Goal: Task Accomplishment & Management: Use online tool/utility

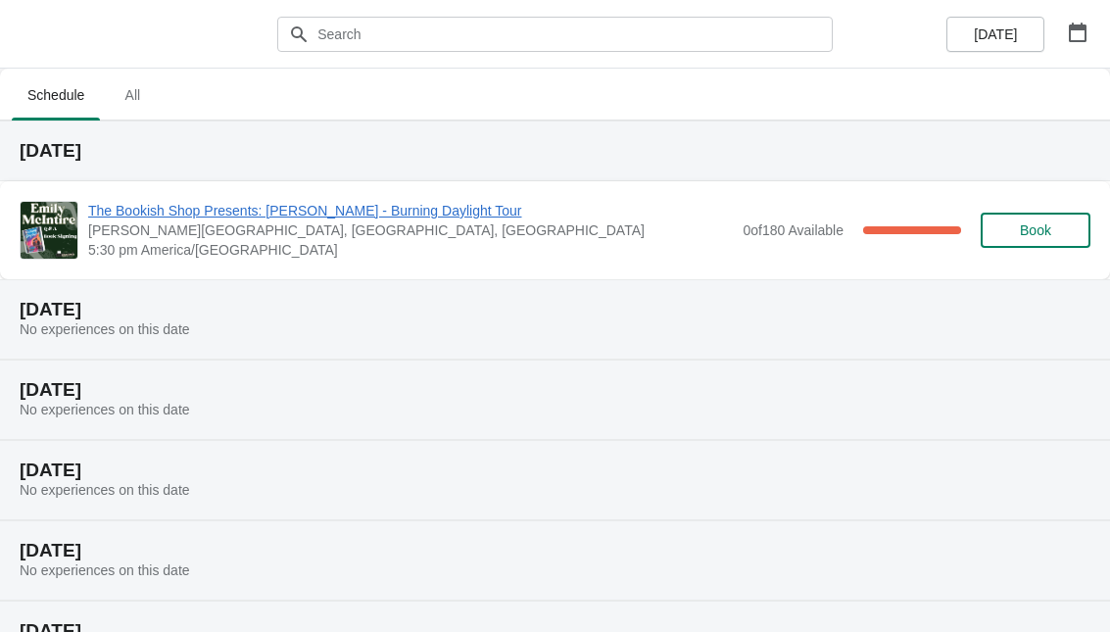
click at [618, 216] on span "The Bookish Shop Presents: [PERSON_NAME] - Burning Daylight Tour" at bounding box center [410, 211] width 645 height 20
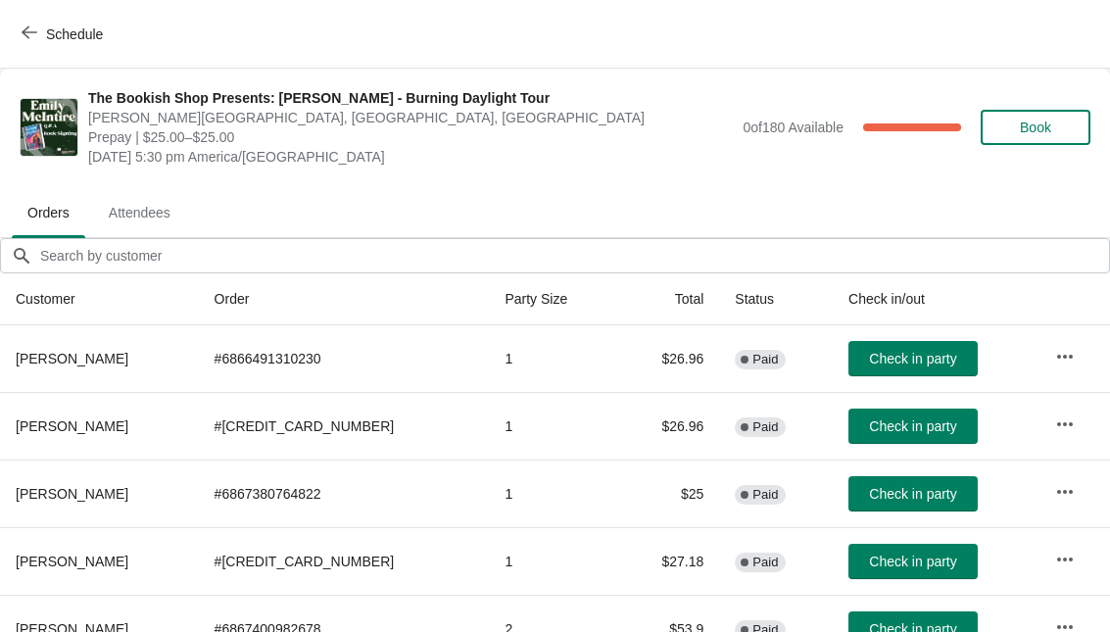
click at [1023, 122] on span "Book" at bounding box center [1035, 128] width 31 height 16
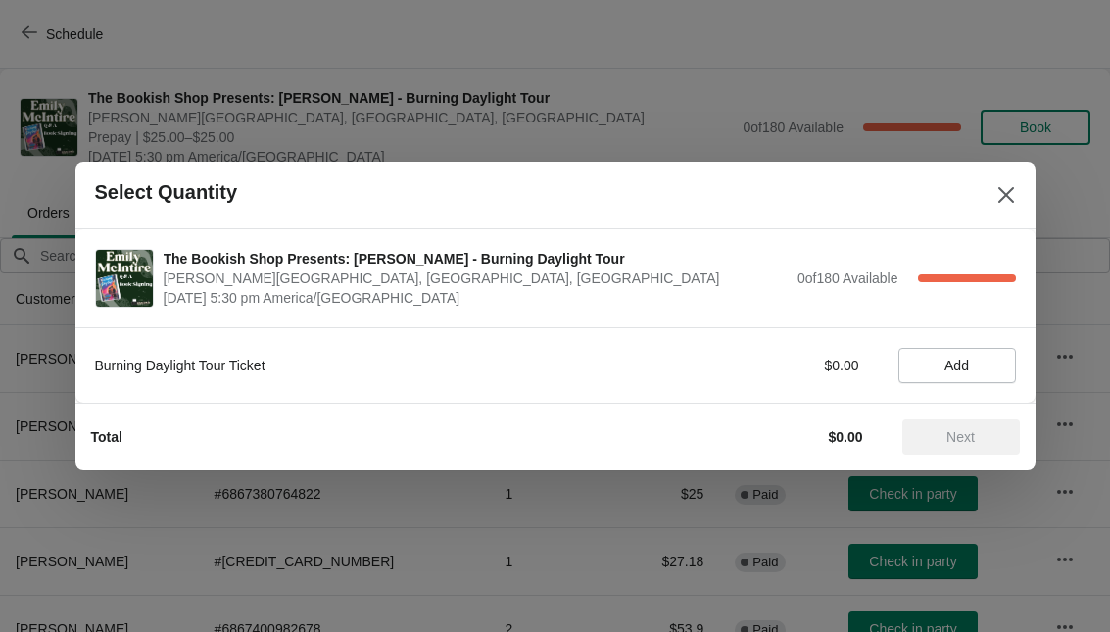
click at [978, 188] on div "Select Quantity" at bounding box center [555, 196] width 961 height 68
click at [979, 181] on div "Select Quantity" at bounding box center [555, 196] width 961 height 68
click at [997, 196] on icon "Close" at bounding box center [1007, 195] width 20 height 20
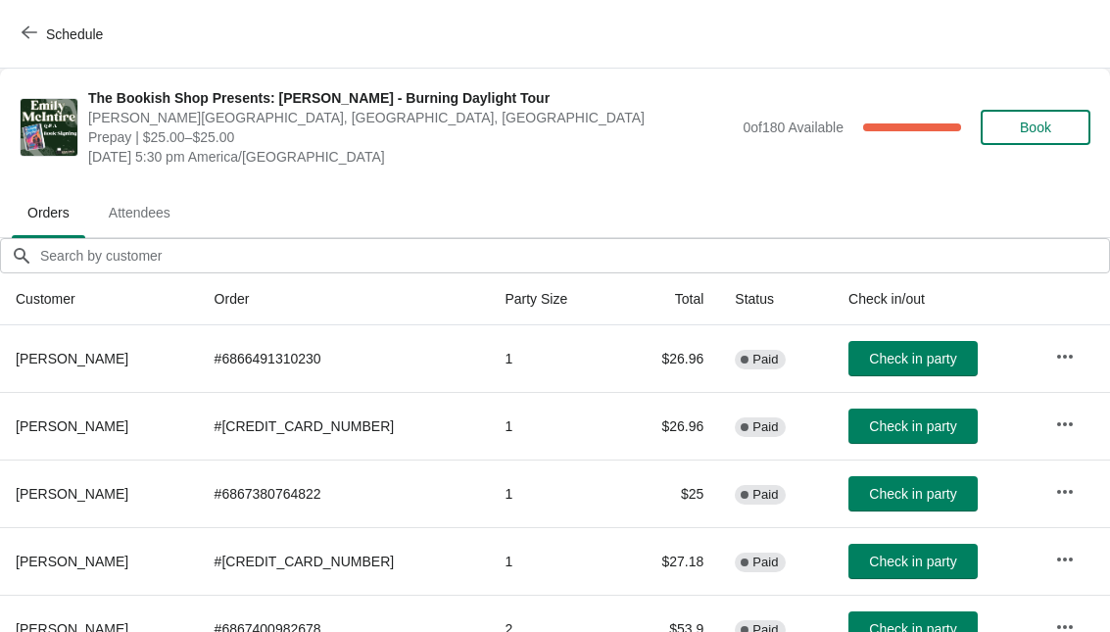
click at [135, 221] on span "Attendees" at bounding box center [139, 212] width 93 height 35
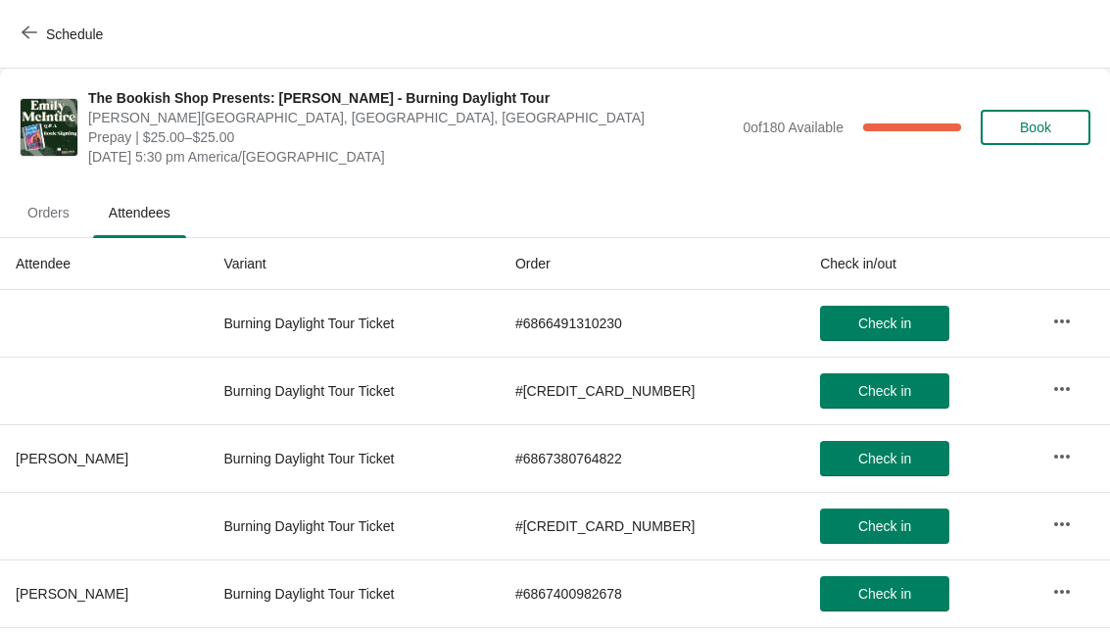
click at [52, 224] on span "Orders" at bounding box center [49, 212] width 74 height 35
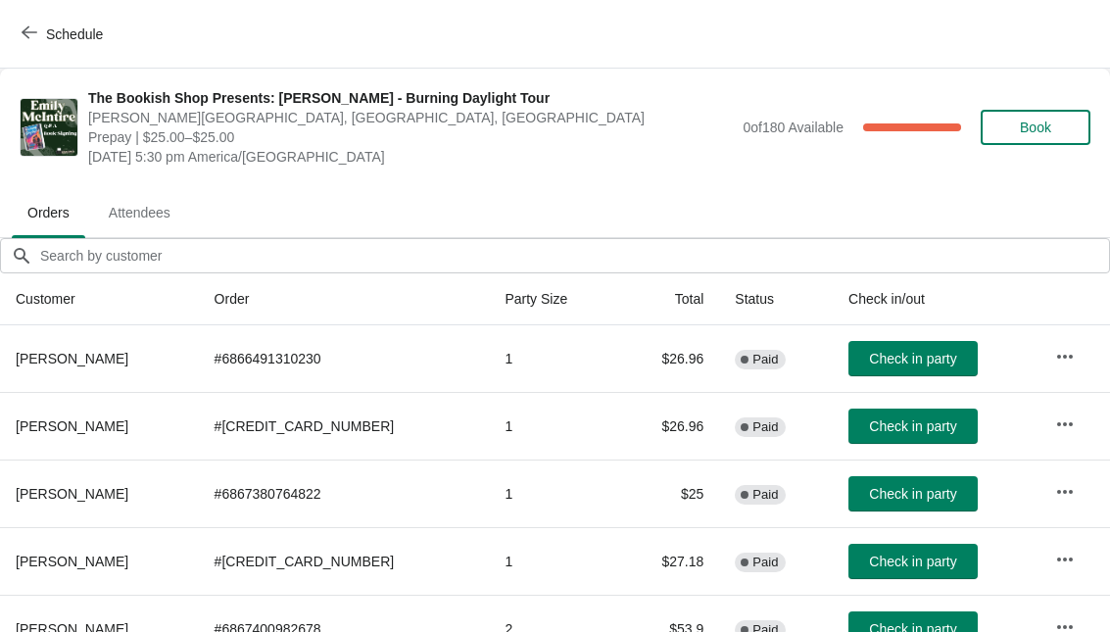
click at [44, 40] on span "Schedule" at bounding box center [63, 34] width 77 height 19
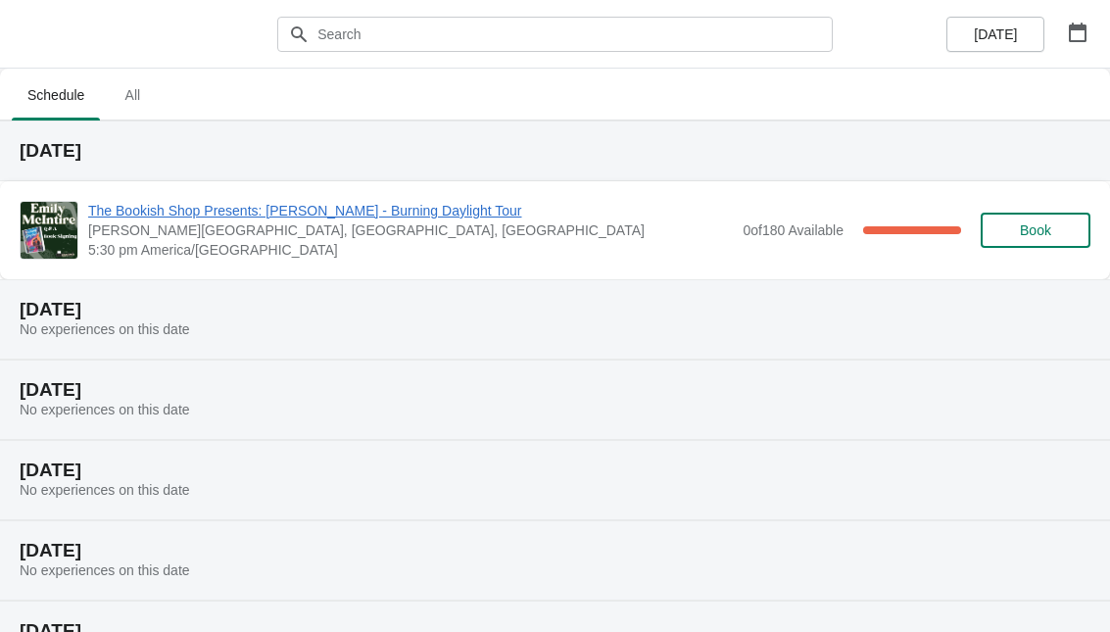
click at [61, 232] on img at bounding box center [49, 230] width 57 height 57
click at [146, 173] on div "[DATE]" at bounding box center [555, 151] width 1110 height 61
click at [148, 213] on span "The Bookish Shop Presents: [PERSON_NAME] - Burning Daylight Tour" at bounding box center [410, 211] width 645 height 20
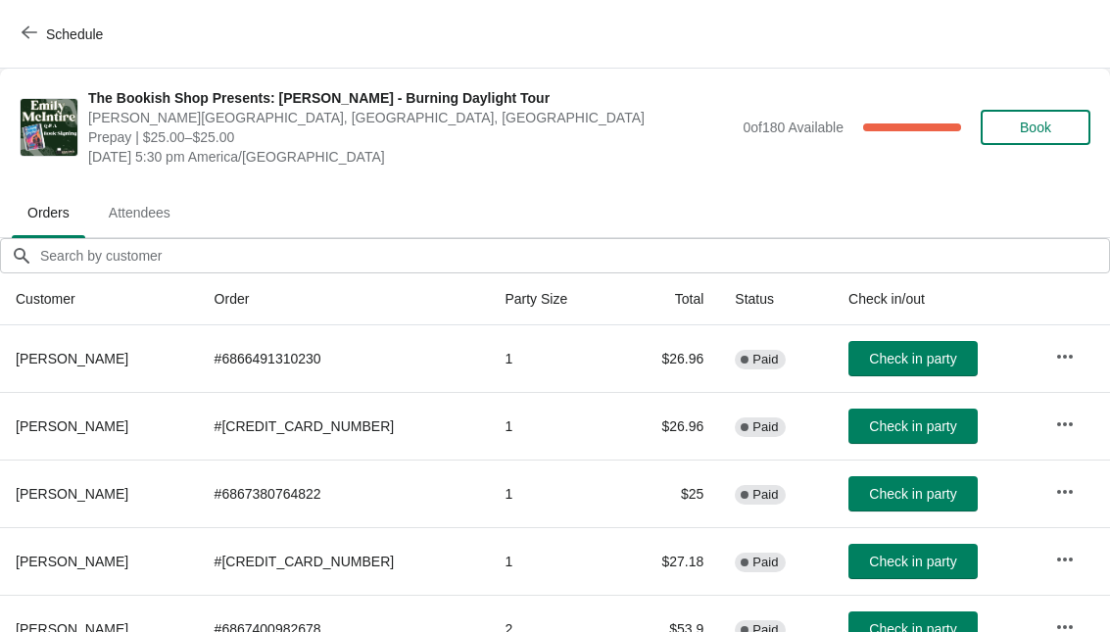
click at [419, 103] on span "The Bookish Shop Presents: [PERSON_NAME] - Burning Daylight Tour" at bounding box center [410, 98] width 645 height 20
click at [152, 218] on span "Attendees" at bounding box center [139, 212] width 93 height 35
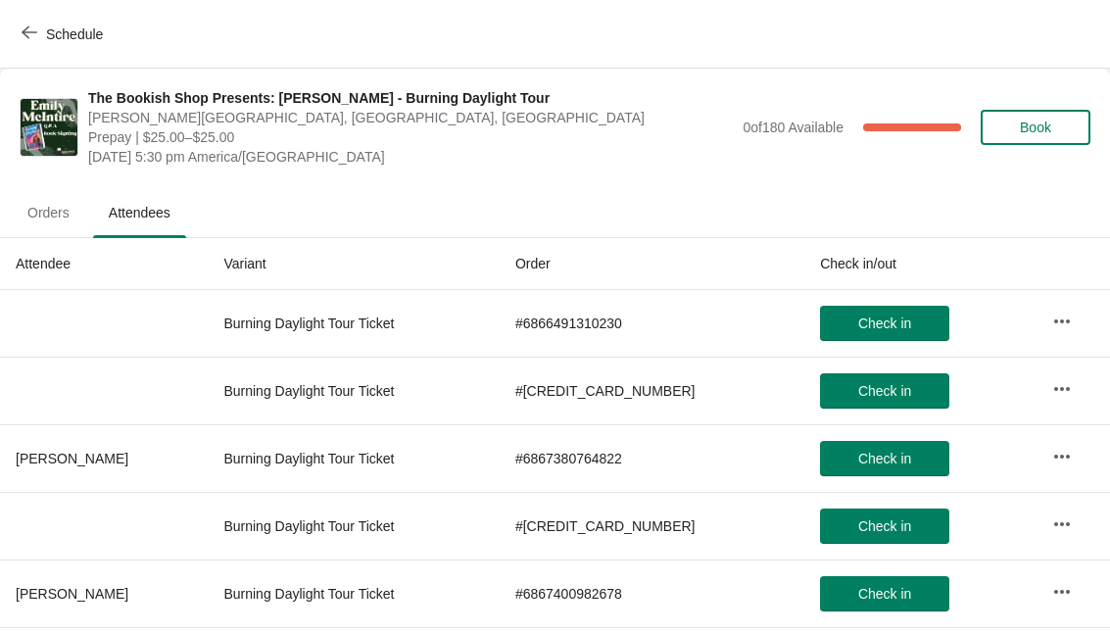
click at [45, 222] on span "Orders" at bounding box center [49, 212] width 74 height 35
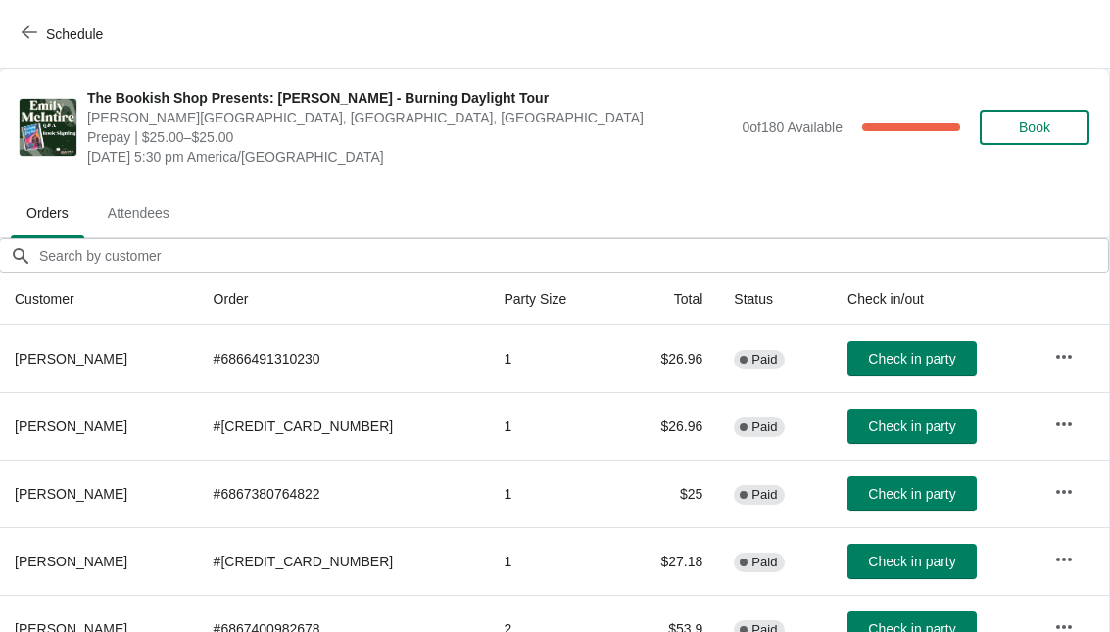
scroll to position [0, 1]
click at [154, 216] on span "Attendees" at bounding box center [138, 212] width 93 height 35
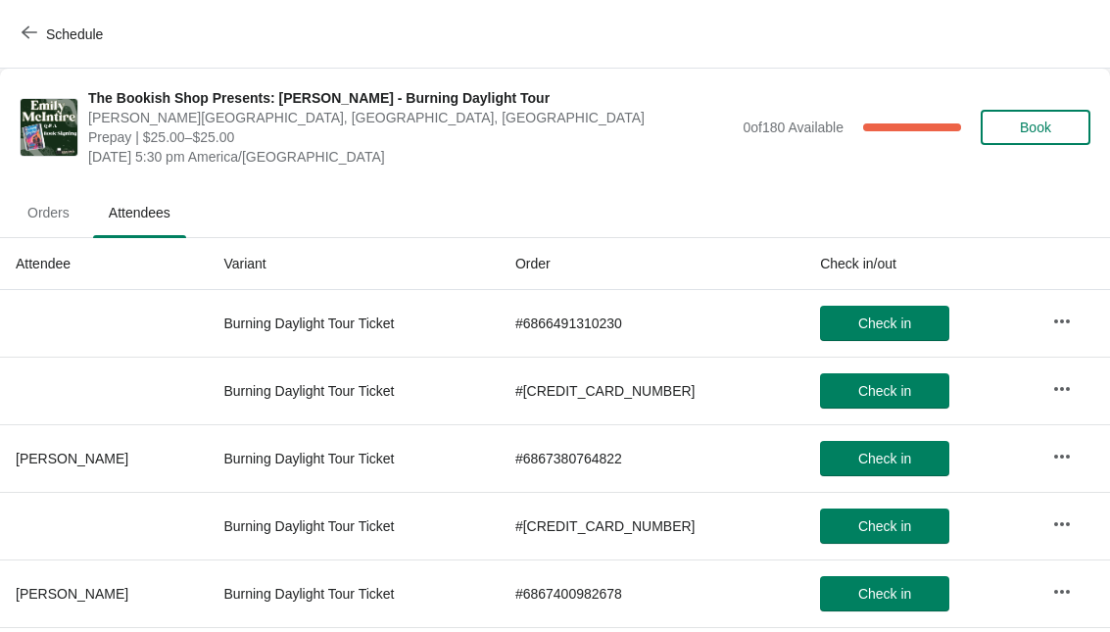
scroll to position [0, 0]
click at [26, 43] on span "button" at bounding box center [30, 34] width 16 height 19
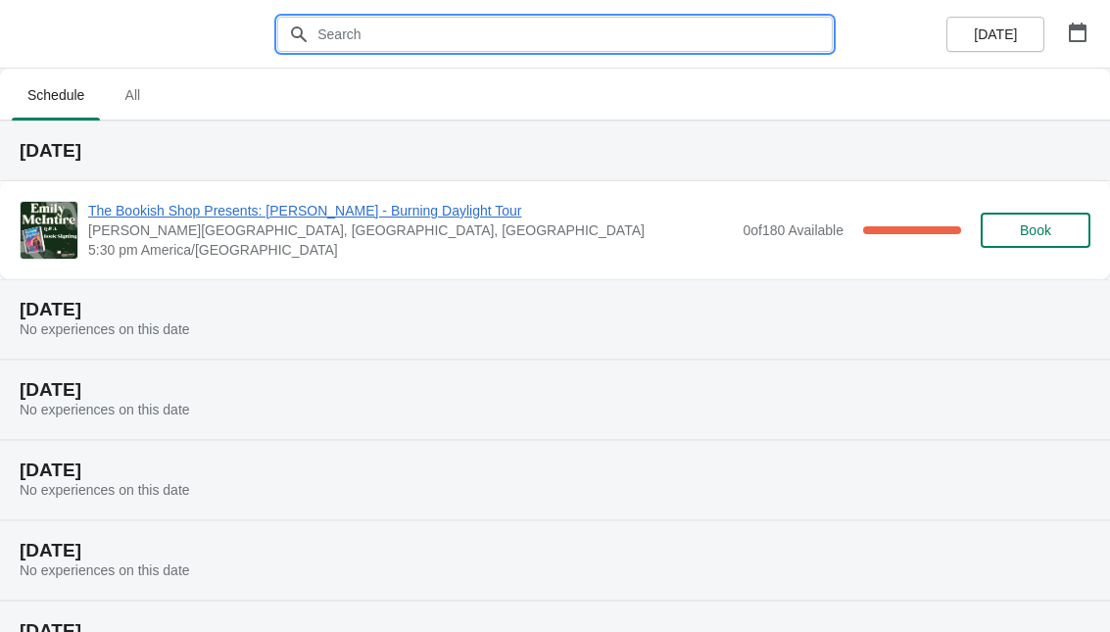
click at [659, 17] on input "text" at bounding box center [575, 34] width 517 height 35
click at [647, 91] on ul "Schedule All" at bounding box center [555, 94] width 1095 height 51
